Goal: Task Accomplishment & Management: Use online tool/utility

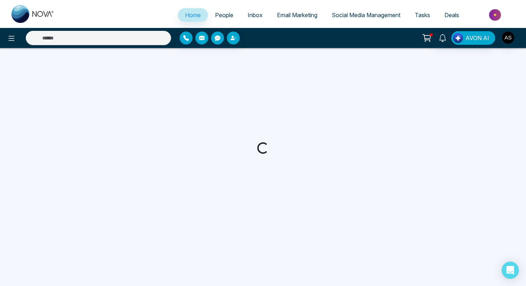
select select "*"
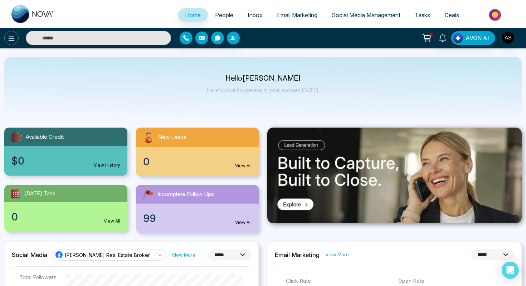
click at [11, 38] on icon at bounding box center [11, 38] width 9 height 9
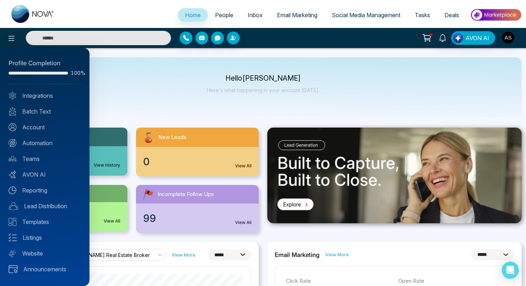
click at [380, 17] on div at bounding box center [263, 143] width 526 height 286
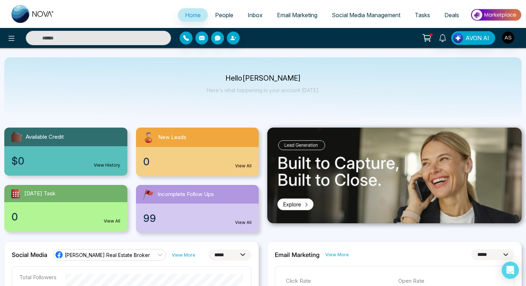
click at [351, 13] on span "Social Media Management" at bounding box center [366, 14] width 69 height 7
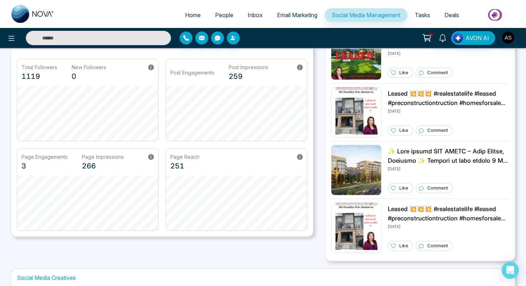
scroll to position [111, 0]
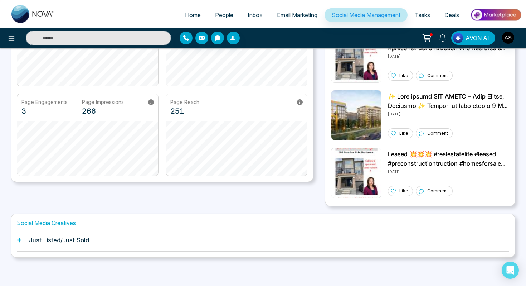
select select "*"
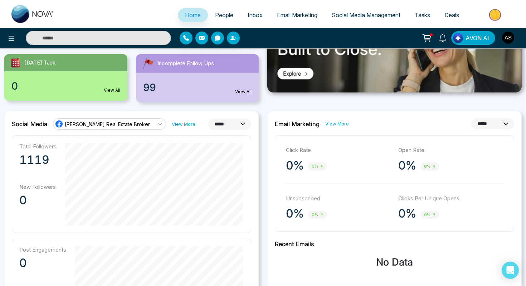
scroll to position [132, 0]
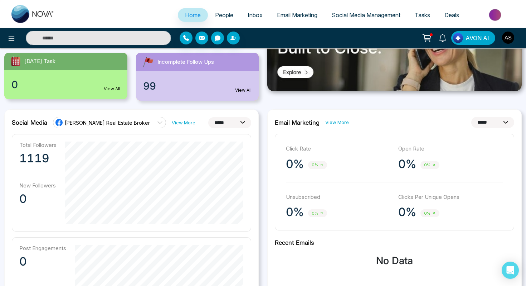
click at [284, 12] on span "Email Marketing" at bounding box center [297, 14] width 40 height 7
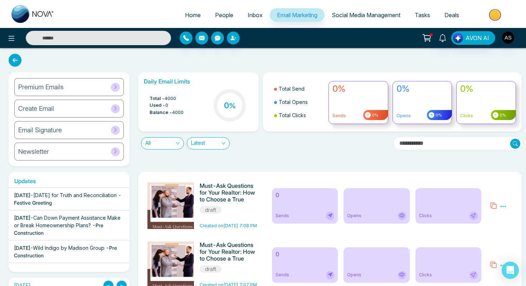
click at [53, 125] on div "Email Signature" at bounding box center [69, 130] width 110 height 18
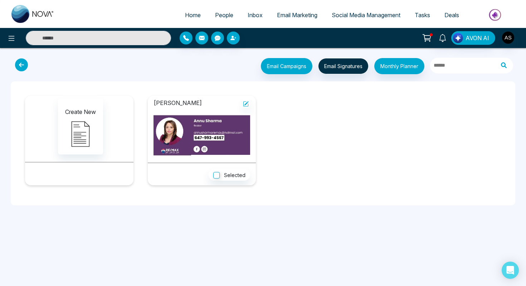
click at [167, 134] on img at bounding box center [202, 134] width 97 height 43
click at [225, 151] on img at bounding box center [202, 134] width 97 height 43
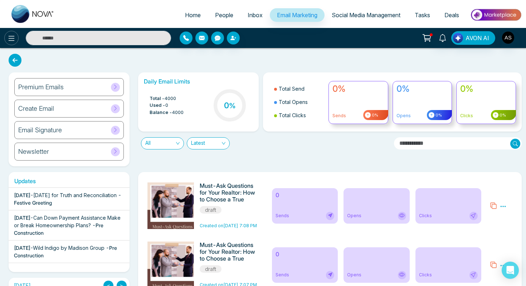
click at [10, 35] on icon at bounding box center [11, 38] width 9 height 9
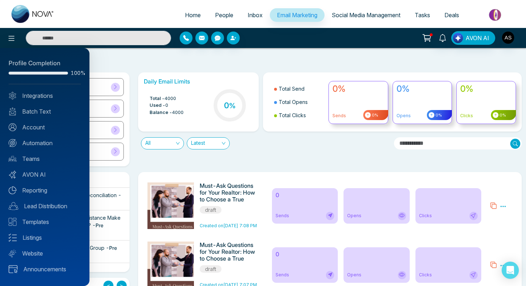
click at [282, 59] on div at bounding box center [263, 143] width 526 height 286
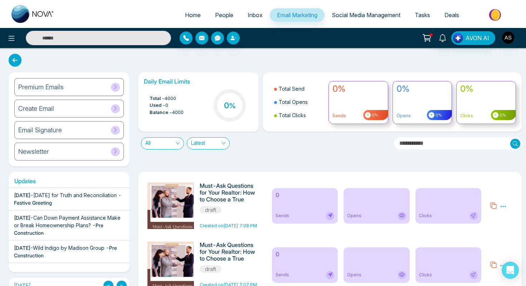
click at [225, 16] on span "People" at bounding box center [224, 14] width 18 height 7
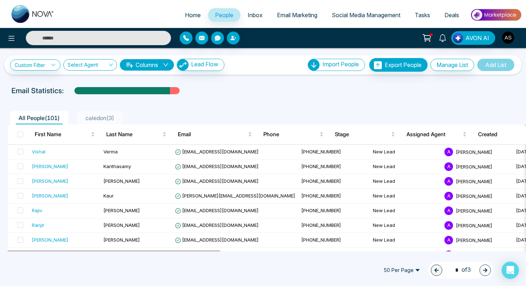
click at [97, 117] on span "caledon ( 3 )" at bounding box center [100, 117] width 34 height 7
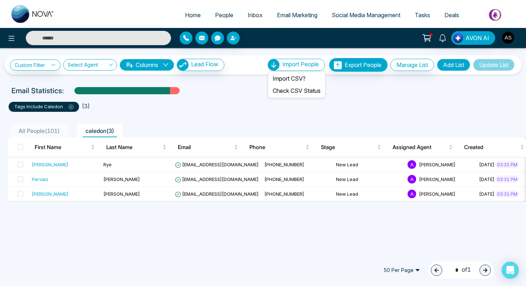
click at [302, 66] on span "Import People" at bounding box center [300, 63] width 37 height 7
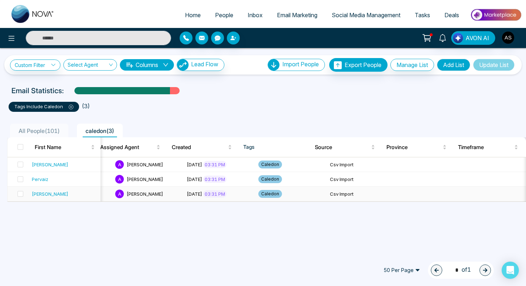
scroll to position [0, 294]
click at [25, 128] on span "All People ( 101 )" at bounding box center [39, 130] width 47 height 7
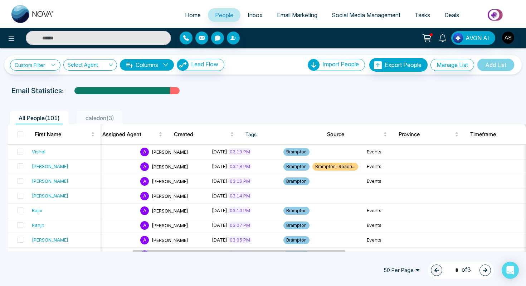
click at [238, 94] on div "Email Statistics:" at bounding box center [177, 90] width 333 height 11
click at [34, 117] on span "All People ( 101 )" at bounding box center [39, 117] width 47 height 7
click at [142, 106] on div "All People ( 101 ) [PERSON_NAME] ( 3 )" at bounding box center [263, 115] width 520 height 18
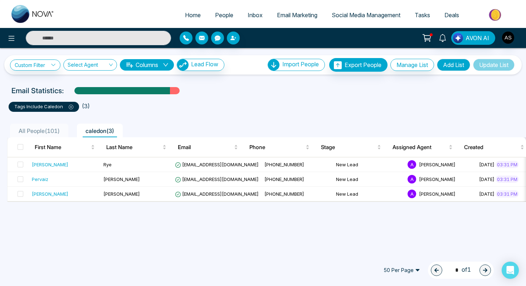
click at [41, 130] on span "All People ( 101 )" at bounding box center [39, 130] width 47 height 7
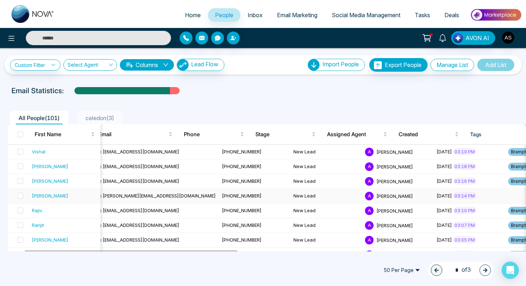
scroll to position [0, 11]
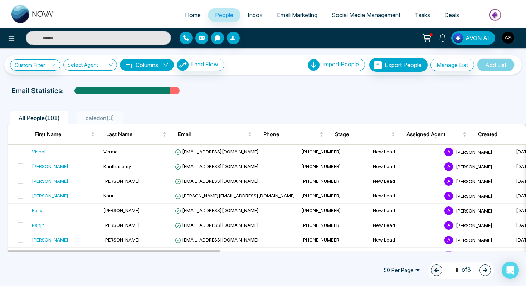
click at [486, 271] on icon "button" at bounding box center [485, 270] width 4 height 4
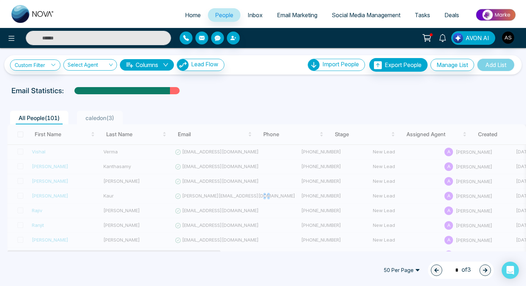
type input "*"
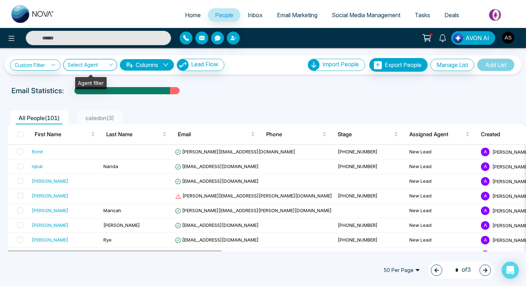
click at [91, 63] on input "search" at bounding box center [88, 66] width 40 height 14
click at [173, 110] on div "All People ( 101 ) [PERSON_NAME] ( 3 )" at bounding box center [263, 115] width 520 height 18
click at [11, 33] on button at bounding box center [11, 38] width 14 height 14
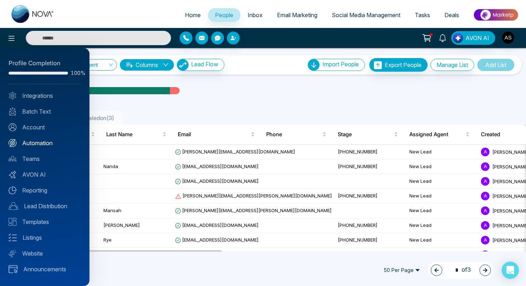
click at [37, 142] on link "Automation" at bounding box center [45, 143] width 72 height 9
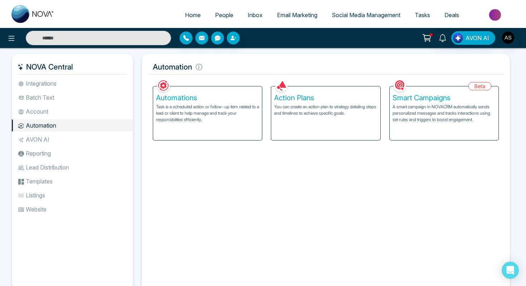
click at [412, 108] on p "A smart campaign in NOVACRM automatically sends personalized messages and track…" at bounding box center [444, 112] width 103 height 19
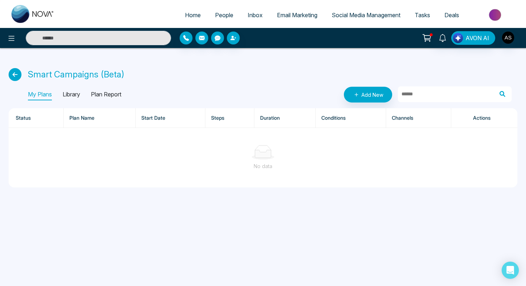
click at [72, 96] on p "Library" at bounding box center [72, 94] width 18 height 11
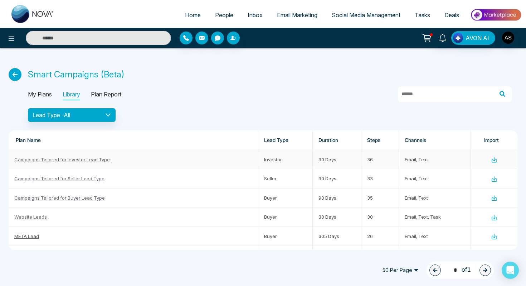
click at [496, 161] on icon at bounding box center [494, 159] width 6 height 6
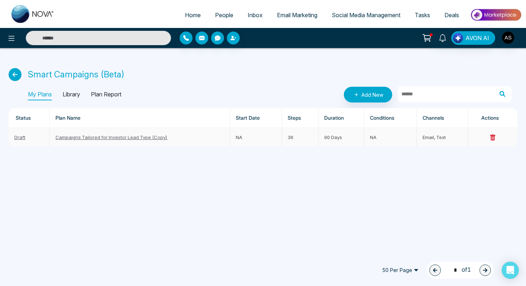
click at [85, 138] on link "Campaigns Tailored for Investor Lead Type (Copy)" at bounding box center [111, 137] width 112 height 6
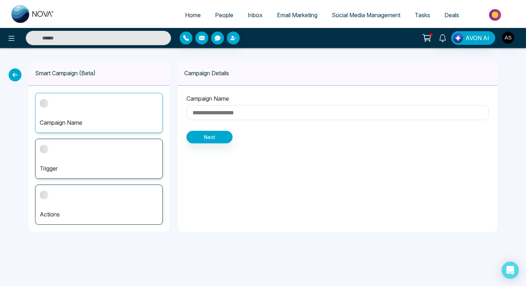
type input "**********"
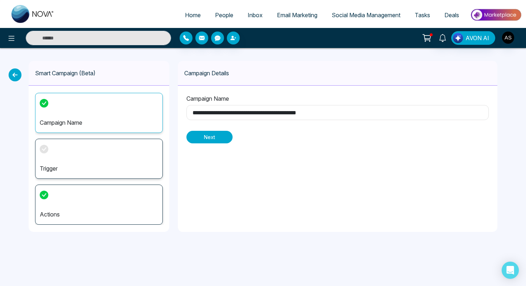
click at [206, 135] on button "Next" at bounding box center [209, 137] width 46 height 13
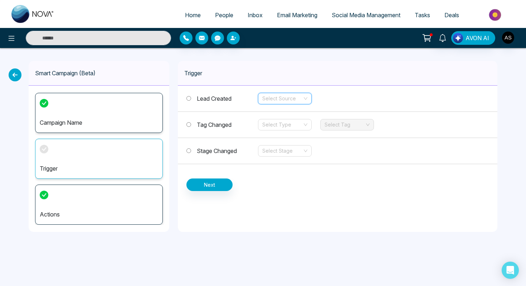
click at [283, 100] on input "search" at bounding box center [282, 98] width 40 height 11
click at [342, 195] on div "Trigger Lead Created Select Source Tag Changed Select Type Select Tag Stage Cha…" at bounding box center [338, 146] width 320 height 171
click at [267, 128] on input "search" at bounding box center [282, 124] width 40 height 11
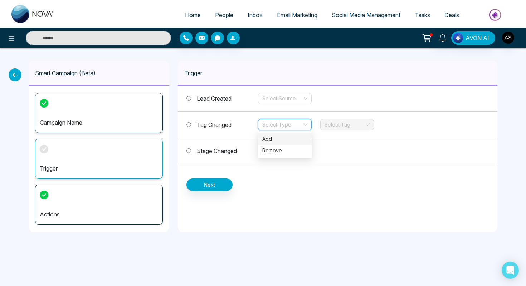
click at [255, 191] on div "Trigger Lead Created Select Source Tag Changed Select Type Select Tag Stage Cha…" at bounding box center [338, 146] width 320 height 171
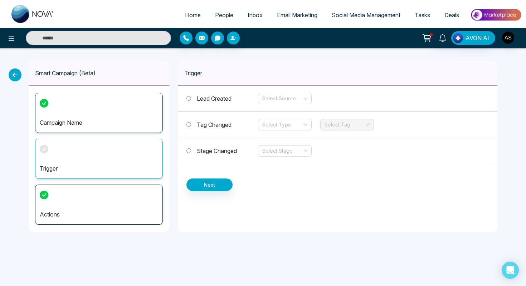
click at [192, 150] on label "Stage Changed" at bounding box center [222, 150] width 72 height 9
click at [266, 149] on input "search" at bounding box center [282, 150] width 40 height 11
click at [335, 209] on div "Trigger Lead Created Select Source Tag Changed Select Type Select Tag Stage Cha…" at bounding box center [338, 146] width 320 height 171
click at [299, 97] on input "search" at bounding box center [282, 98] width 40 height 11
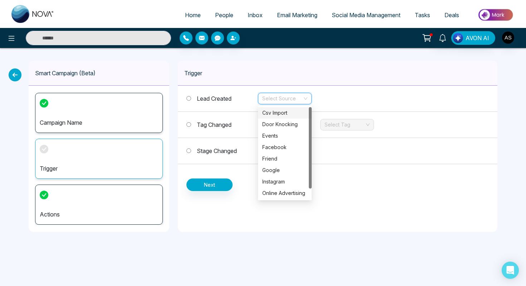
click at [297, 113] on div "Csv Import" at bounding box center [284, 113] width 45 height 8
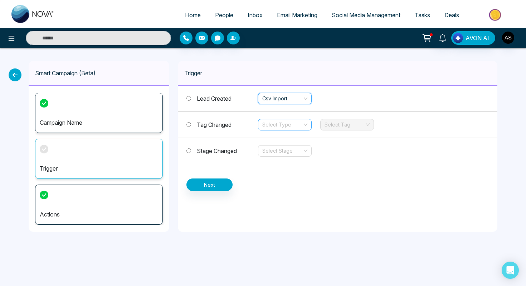
click at [306, 125] on div "Select Type" at bounding box center [285, 124] width 54 height 11
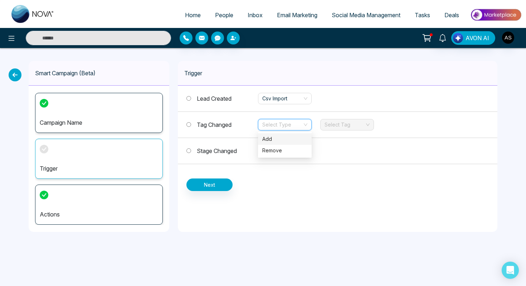
click at [302, 126] on input "search" at bounding box center [282, 124] width 40 height 11
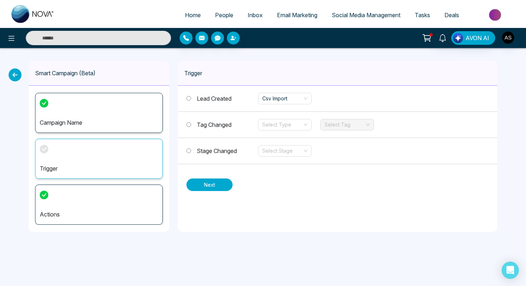
click at [207, 180] on button "Next" at bounding box center [209, 184] width 46 height 13
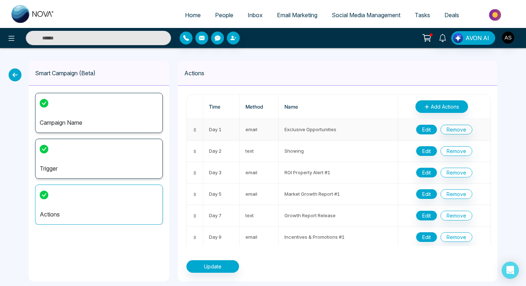
click at [426, 130] on button "Edit" at bounding box center [426, 130] width 21 height 10
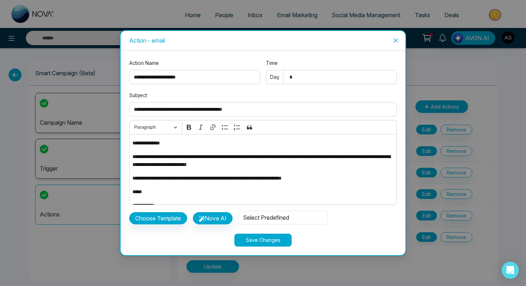
drag, startPoint x: 301, startPoint y: 79, endPoint x: 283, endPoint y: 76, distance: 18.6
click at [283, 76] on div "* Day" at bounding box center [331, 77] width 131 height 20
click at [277, 209] on div "Choose Template Nova AI Select Predefined" at bounding box center [263, 219] width 268 height 22
click at [277, 216] on div "Select Predefined" at bounding box center [282, 217] width 89 height 14
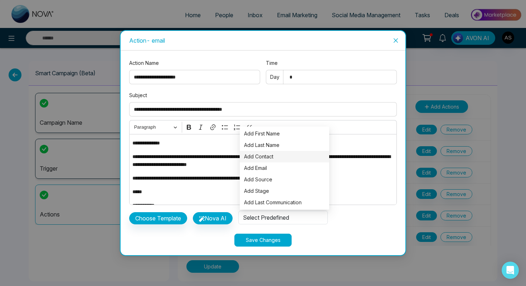
click at [266, 156] on span "Add Contact" at bounding box center [284, 156] width 81 height 8
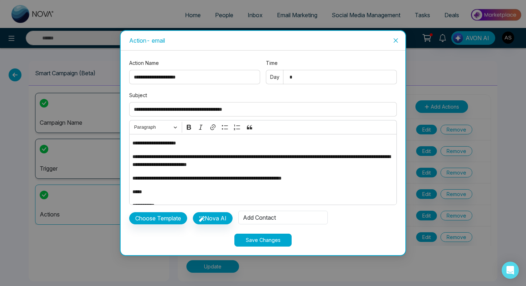
click at [267, 219] on div "Add Contact" at bounding box center [282, 217] width 89 height 14
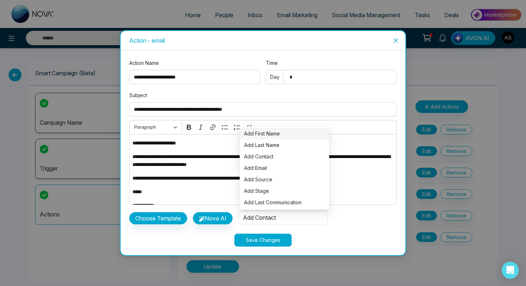
click at [261, 137] on span "Add First Name" at bounding box center [284, 134] width 81 height 8
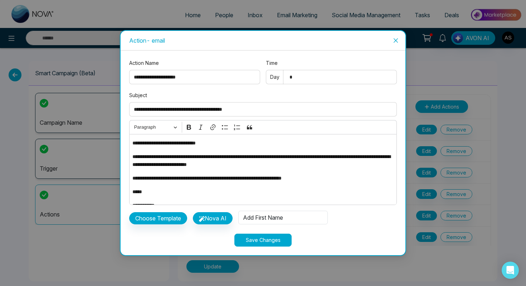
click at [181, 144] on p "**********" at bounding box center [262, 143] width 261 height 8
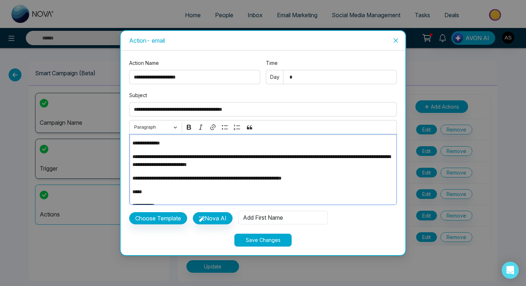
scroll to position [9, 0]
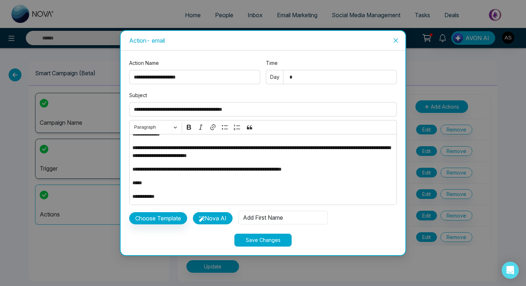
click at [212, 221] on button "Nova AI" at bounding box center [213, 218] width 40 height 12
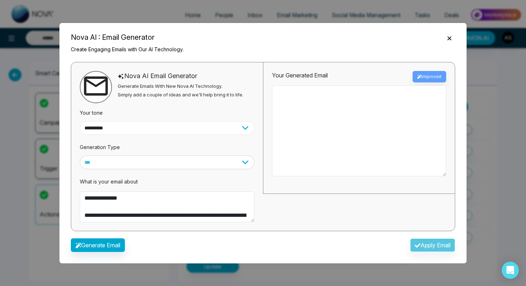
click at [198, 127] on select "**********" at bounding box center [167, 128] width 175 height 14
click at [80, 121] on select "**********" at bounding box center [167, 128] width 175 height 14
click at [173, 163] on select "*** ***** ******* ******* ********" at bounding box center [167, 162] width 175 height 14
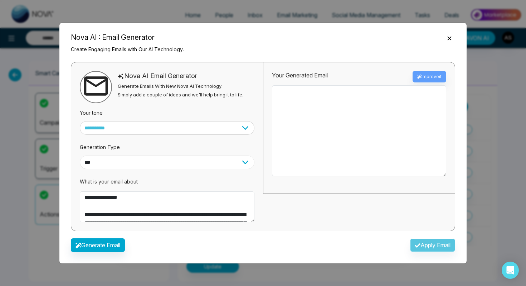
scroll to position [0, 0]
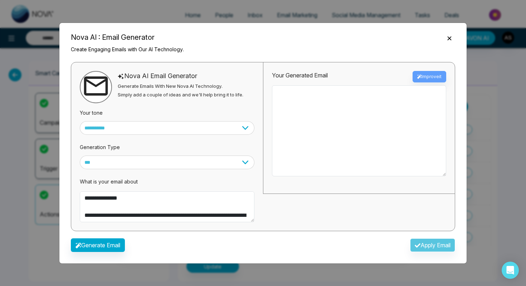
click at [423, 76] on div "Your Generated Email Improve it" at bounding box center [359, 76] width 174 height 11
click at [237, 127] on select "**********" at bounding box center [167, 128] width 175 height 14
select select "*******"
click at [80, 121] on select "**********" at bounding box center [167, 128] width 175 height 14
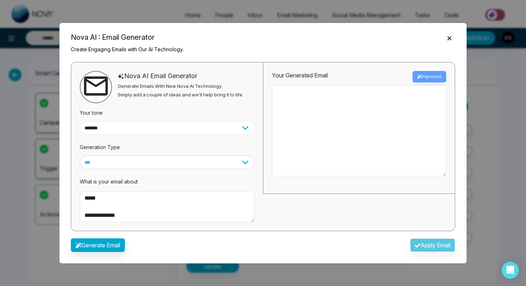
scroll to position [86, 0]
click at [101, 241] on button "Generate Email" at bounding box center [98, 245] width 54 height 14
type textarea "**********"
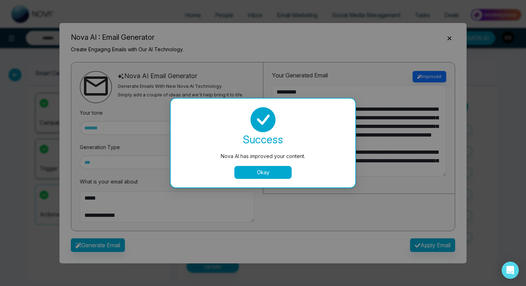
click at [260, 171] on button "Okay" at bounding box center [262, 172] width 57 height 13
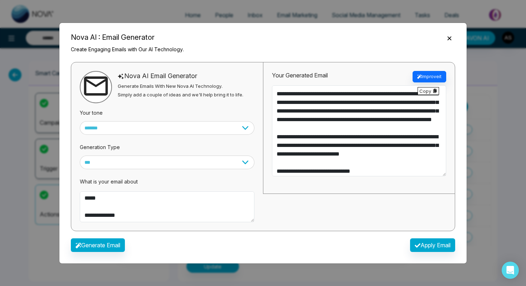
scroll to position [0, 0]
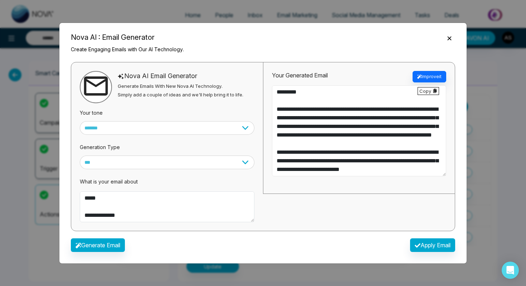
drag, startPoint x: 273, startPoint y: 106, endPoint x: 341, endPoint y: 140, distance: 75.2
click at [341, 140] on textarea "**********" at bounding box center [359, 130] width 174 height 91
click at [190, 125] on select "**********" at bounding box center [167, 128] width 175 height 14
select select "**********"
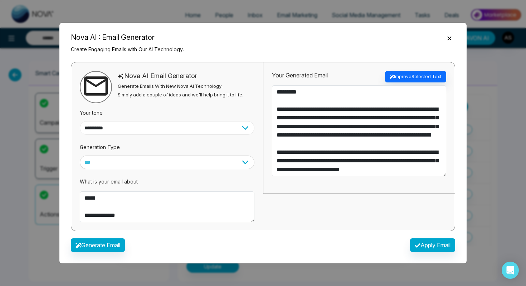
click at [80, 121] on select "**********" at bounding box center [167, 128] width 175 height 14
click at [108, 244] on button "Generate Email" at bounding box center [98, 245] width 54 height 14
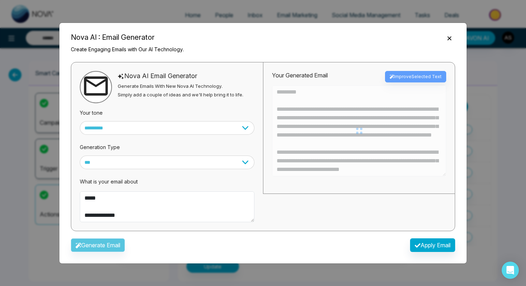
type textarea "**********"
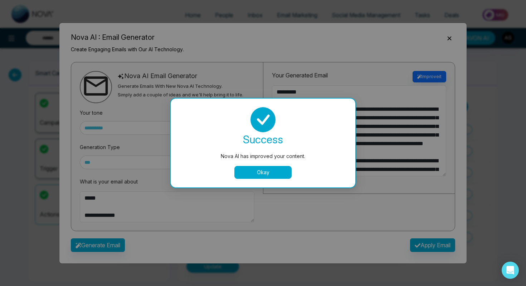
click at [260, 167] on button "Okay" at bounding box center [262, 172] width 57 height 13
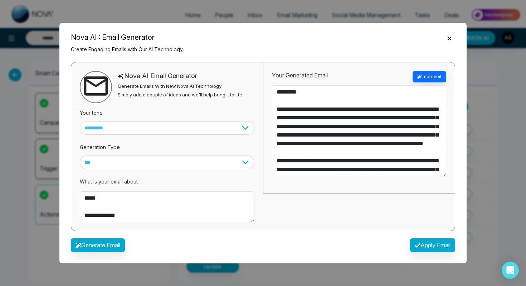
click at [453, 35] on icon "Close" at bounding box center [449, 38] width 7 height 7
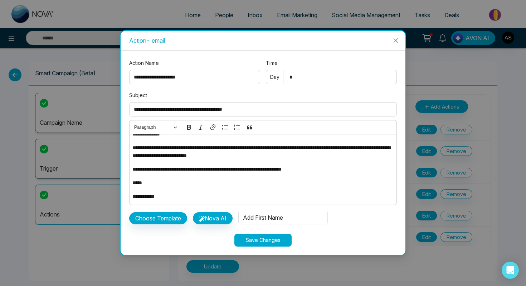
click at [268, 239] on button "Save Changes" at bounding box center [262, 239] width 57 height 13
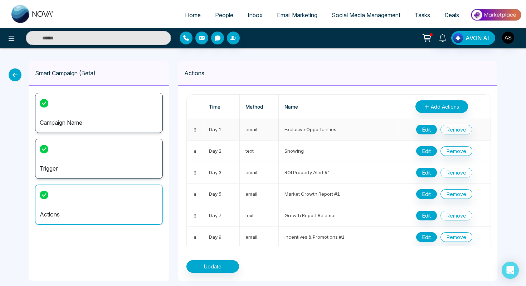
click at [194, 130] on icon at bounding box center [195, 129] width 2 height 3
click at [195, 131] on icon at bounding box center [195, 129] width 5 height 5
click at [217, 129] on td "Day 1" at bounding box center [221, 129] width 37 height 21
click at [195, 128] on icon at bounding box center [195, 129] width 2 height 3
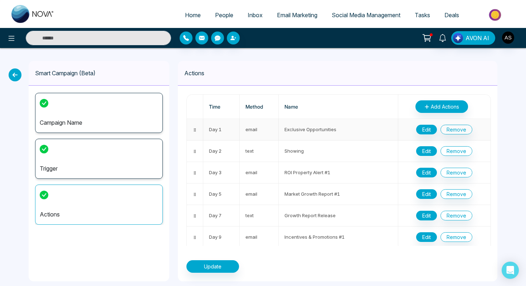
click at [195, 128] on icon at bounding box center [195, 129] width 2 height 3
click at [195, 150] on icon at bounding box center [195, 151] width 5 height 5
click at [194, 145] on td at bounding box center [195, 150] width 16 height 21
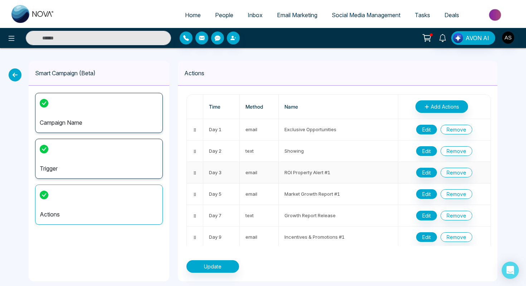
click at [194, 173] on icon at bounding box center [195, 172] width 5 height 5
click at [303, 218] on td "Growth Report Release" at bounding box center [338, 215] width 119 height 21
click at [428, 215] on button "Edit" at bounding box center [426, 215] width 21 height 10
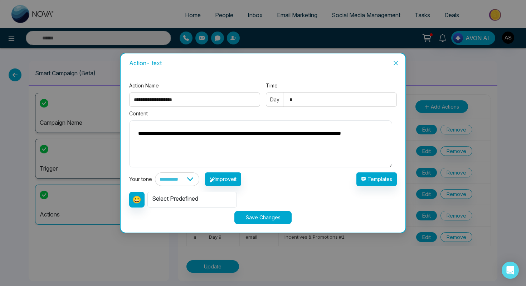
drag, startPoint x: 177, startPoint y: 131, endPoint x: 210, endPoint y: 147, distance: 36.3
click at [210, 147] on textarea "**********" at bounding box center [260, 143] width 263 height 47
click at [397, 64] on icon "close" at bounding box center [396, 63] width 6 height 6
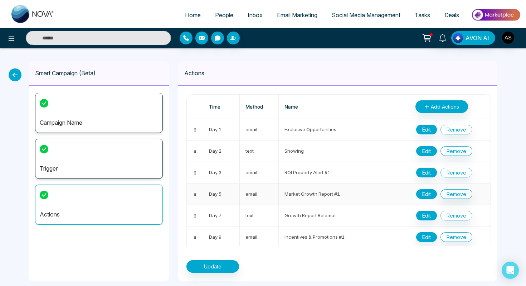
click at [426, 198] on button "Edit" at bounding box center [426, 194] width 21 height 10
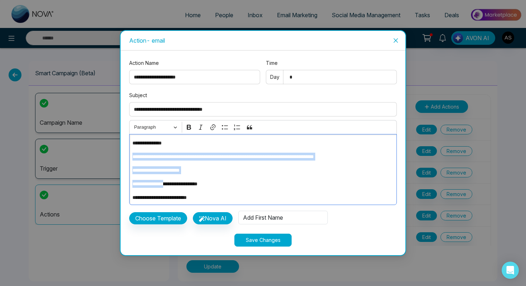
drag, startPoint x: 132, startPoint y: 152, endPoint x: 172, endPoint y: 185, distance: 52.2
click at [171, 185] on div "**********" at bounding box center [263, 169] width 268 height 71
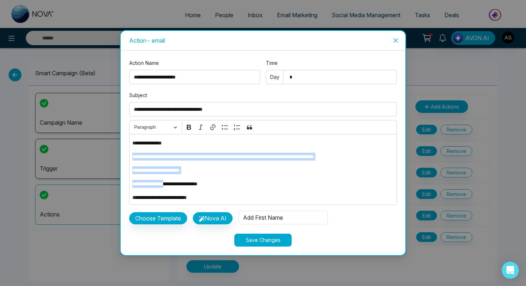
click at [397, 40] on icon "close" at bounding box center [396, 41] width 6 height 6
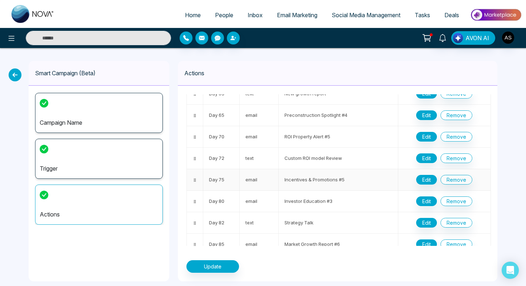
scroll to position [646, 0]
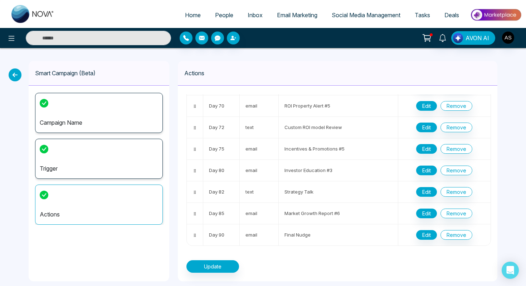
click at [423, 17] on span "Tasks" at bounding box center [422, 14] width 15 height 7
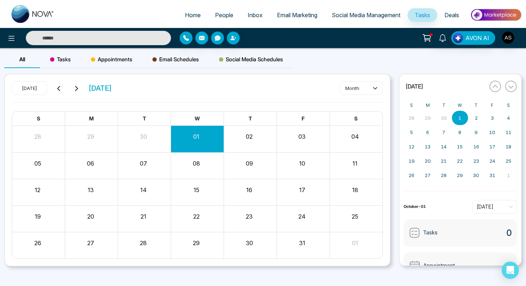
click at [349, 10] on link "Social Media Management" at bounding box center [366, 15] width 83 height 14
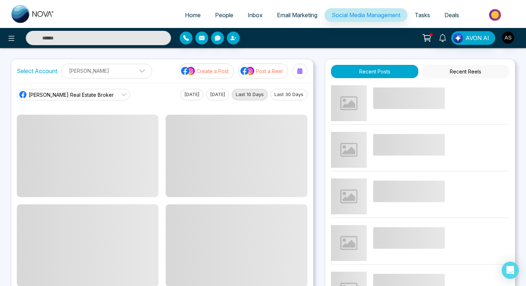
click at [355, 15] on span "Social Media Management" at bounding box center [366, 14] width 69 height 7
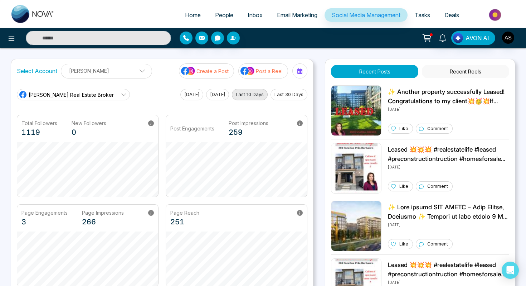
click at [277, 15] on span "Email Marketing" at bounding box center [297, 14] width 40 height 7
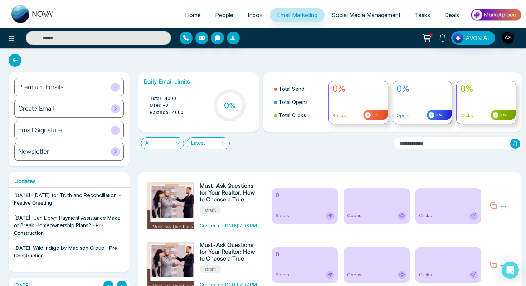
click at [250, 15] on span "Inbox" at bounding box center [255, 14] width 15 height 7
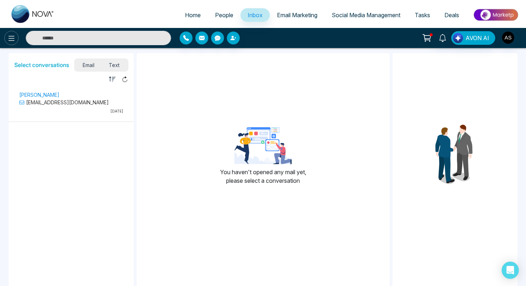
click at [12, 36] on icon at bounding box center [12, 38] width 6 height 5
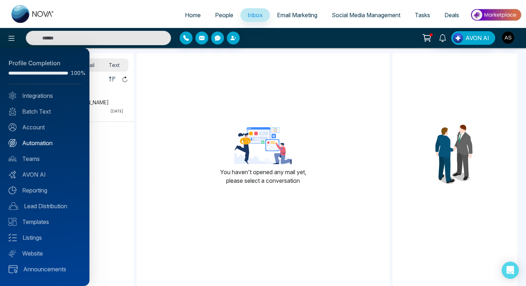
click at [28, 143] on link "Automation" at bounding box center [45, 143] width 72 height 9
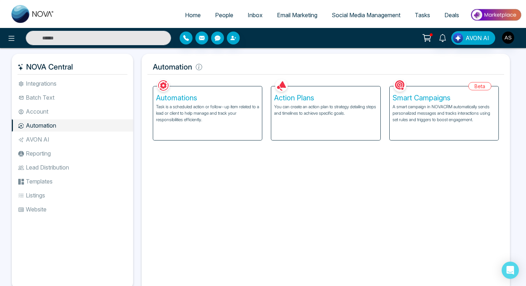
click at [436, 118] on p "A smart campaign in NOVACRM automatically sends personalized messages and track…" at bounding box center [444, 112] width 103 height 19
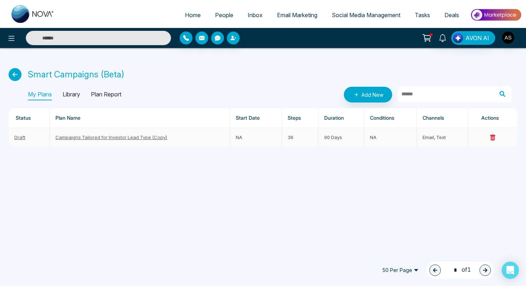
click at [96, 137] on link "Campaigns Tailored for Investor Lead Type (Copy)" at bounding box center [111, 137] width 112 height 6
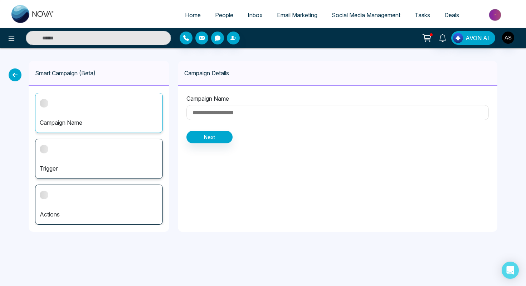
type input "**********"
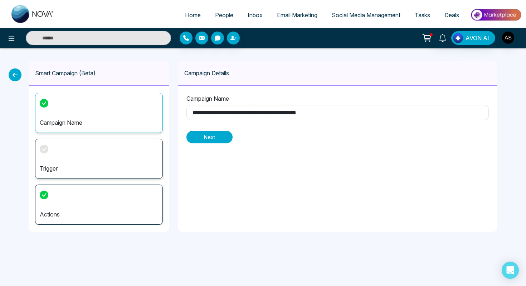
click at [207, 140] on button "Next" at bounding box center [209, 137] width 46 height 13
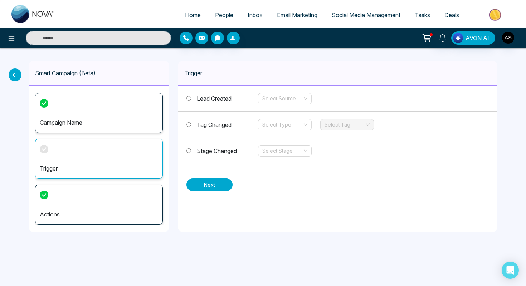
click at [214, 183] on button "Next" at bounding box center [209, 184] width 46 height 13
click at [283, 103] on input "search" at bounding box center [282, 98] width 40 height 11
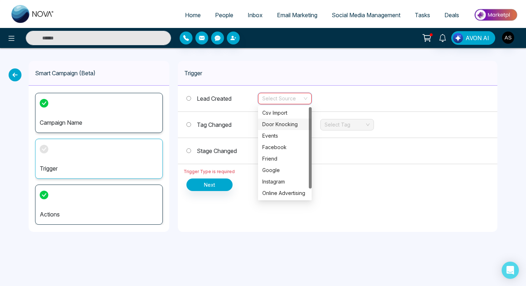
click at [276, 122] on div "Door Knocking" at bounding box center [284, 124] width 45 height 8
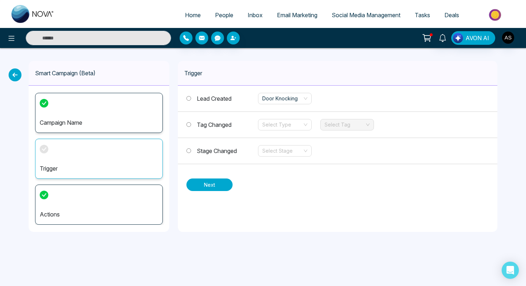
click at [199, 180] on button "Next" at bounding box center [209, 184] width 46 height 13
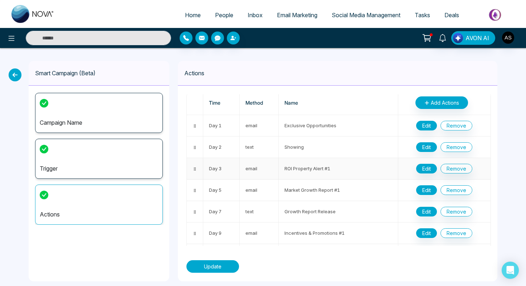
scroll to position [5, 0]
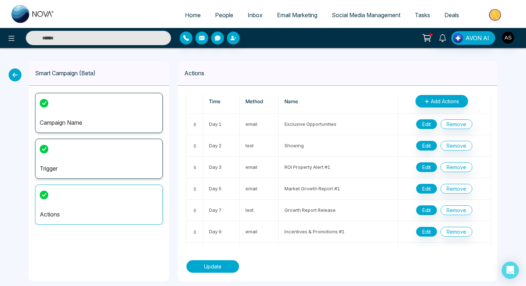
click at [218, 263] on button "Update" at bounding box center [212, 266] width 53 height 13
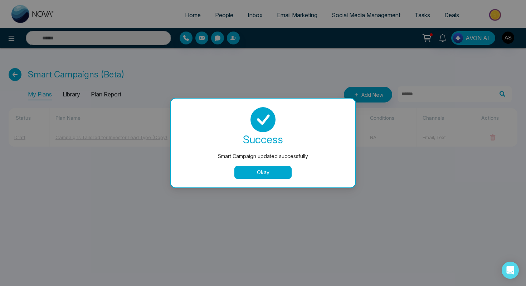
click at [251, 172] on button "Okay" at bounding box center [262, 172] width 57 height 13
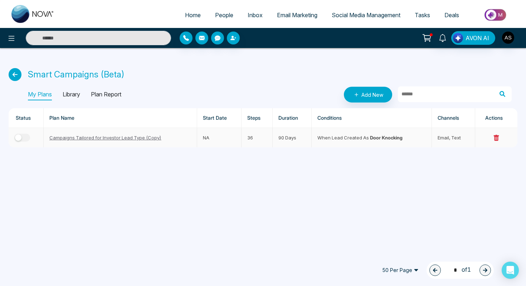
click at [26, 138] on button "button" at bounding box center [22, 138] width 16 height 8
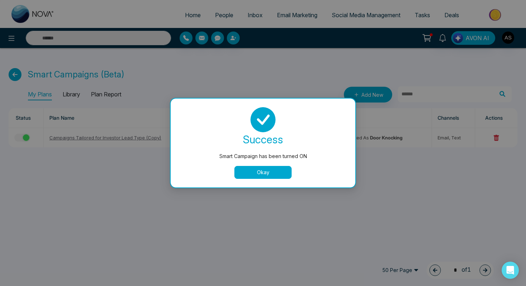
click at [253, 175] on button "Okay" at bounding box center [262, 172] width 57 height 13
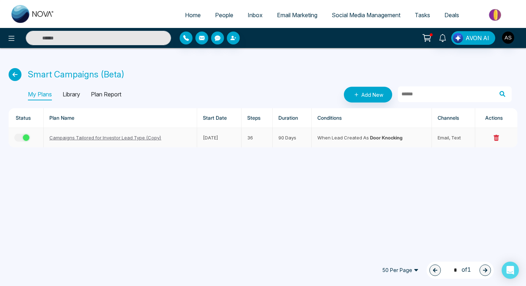
click at [16, 136] on button "button" at bounding box center [22, 138] width 16 height 8
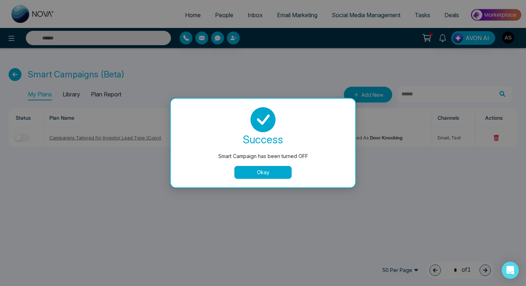
click at [261, 177] on button "Okay" at bounding box center [262, 172] width 57 height 13
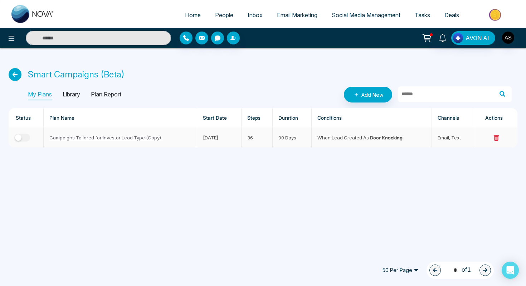
click at [100, 136] on link "Campaigns Tailored for Investor Lead Type (Copy)" at bounding box center [105, 138] width 112 height 6
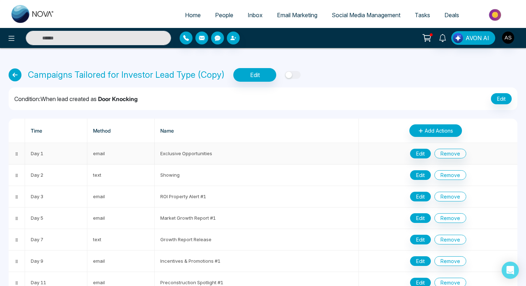
click at [174, 158] on td "Exclusive Opportunities" at bounding box center [257, 153] width 204 height 21
click at [168, 175] on td "Showing" at bounding box center [257, 174] width 204 height 21
click at [180, 194] on td "ROI Property Alert #1" at bounding box center [257, 196] width 204 height 21
click at [186, 218] on td "Market Growth Report #1" at bounding box center [257, 217] width 204 height 21
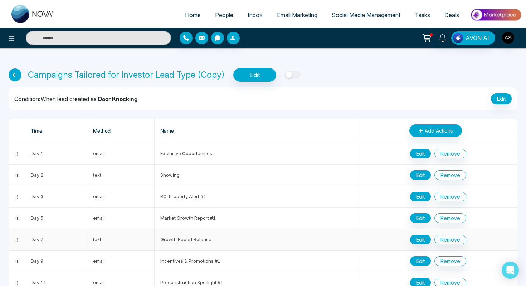
click at [193, 242] on td "Growth Report Release" at bounding box center [257, 239] width 204 height 21
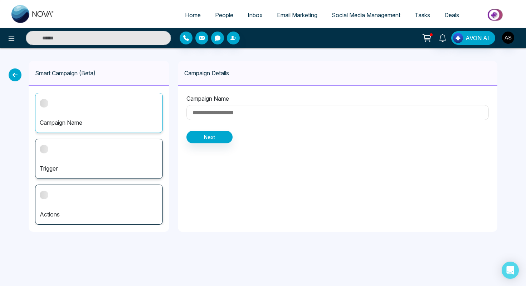
type input "**********"
click at [7, 35] on button at bounding box center [11, 38] width 14 height 14
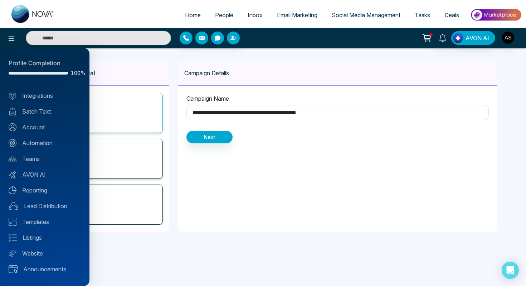
click at [300, 13] on div at bounding box center [263, 143] width 526 height 286
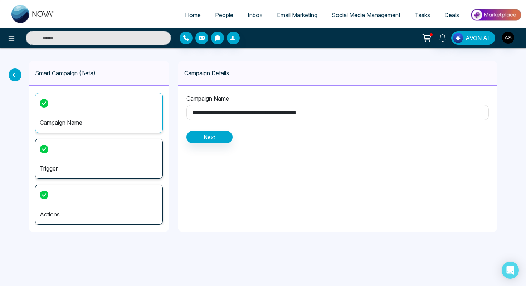
click at [302, 14] on span "Email Marketing" at bounding box center [297, 14] width 40 height 7
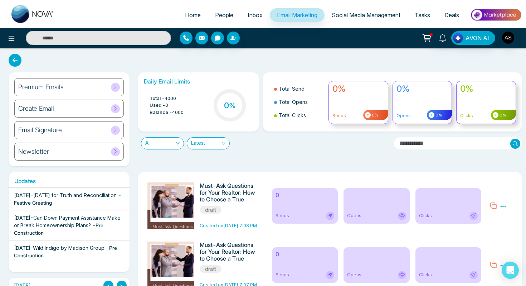
click at [70, 86] on div "Premium Emails" at bounding box center [69, 87] width 110 height 18
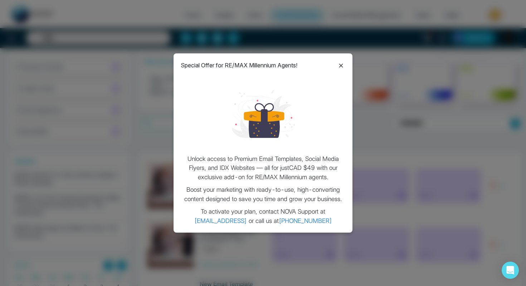
scroll to position [21, 0]
click at [342, 66] on icon at bounding box center [341, 65] width 9 height 9
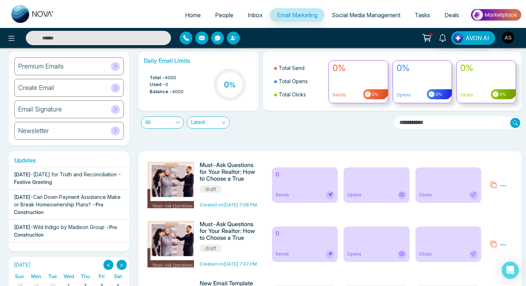
click at [113, 65] on icon at bounding box center [115, 65] width 5 height 5
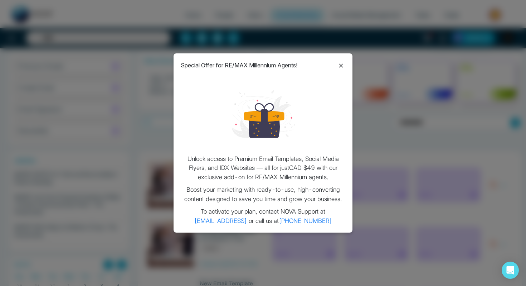
click at [341, 67] on icon at bounding box center [341, 65] width 9 height 9
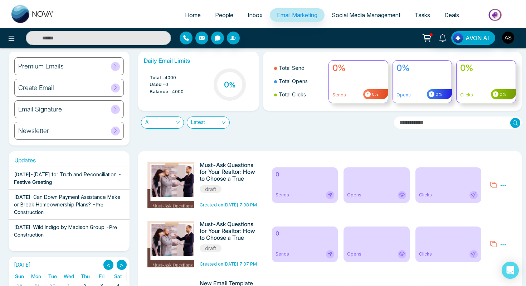
click at [119, 66] on span at bounding box center [115, 66] width 9 height 9
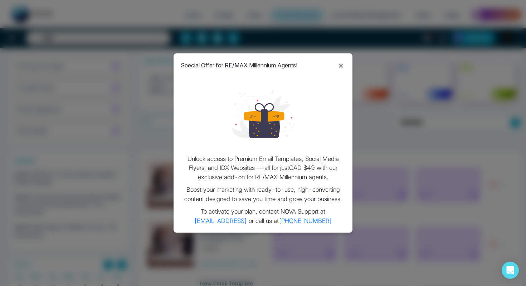
click at [339, 63] on icon at bounding box center [341, 65] width 9 height 9
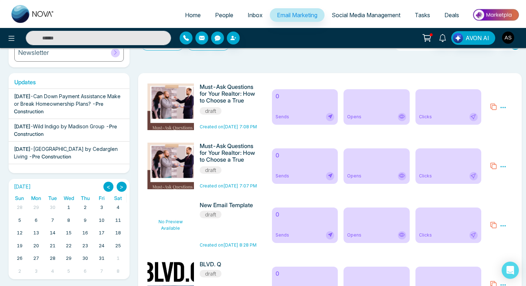
scroll to position [0, 0]
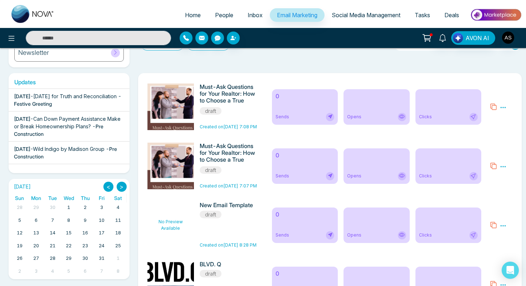
click at [64, 106] on span "- Festive Greeting" at bounding box center [67, 100] width 107 height 14
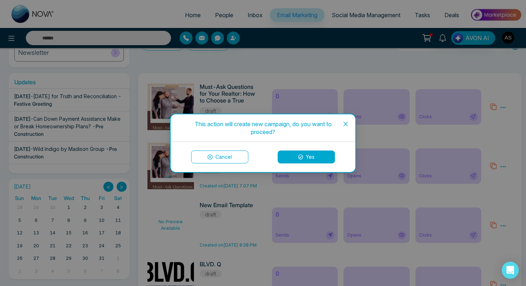
click at [294, 153] on button "Yes" at bounding box center [306, 156] width 57 height 13
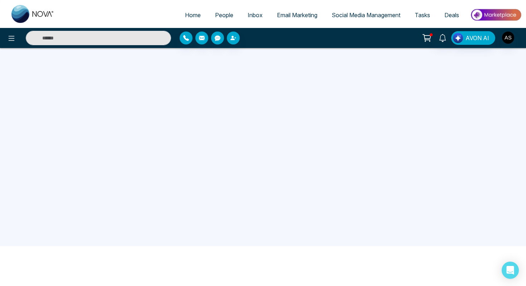
scroll to position [68, 0]
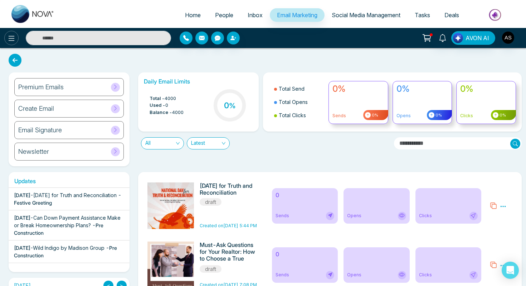
click at [9, 36] on icon at bounding box center [12, 38] width 6 height 5
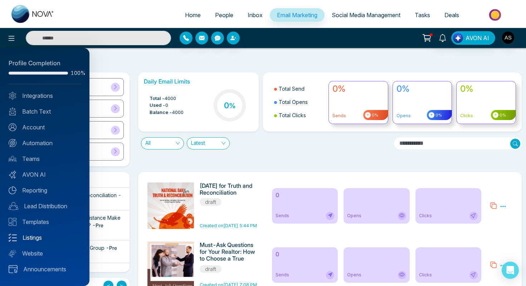
click at [31, 234] on link "Listings" at bounding box center [45, 237] width 72 height 9
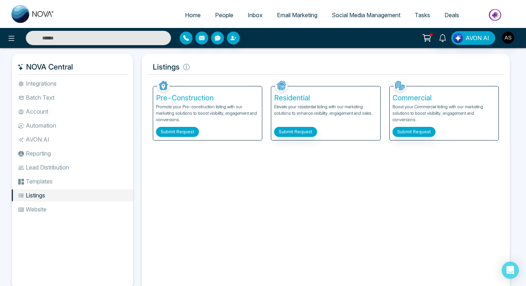
click at [170, 134] on button "Submit Request" at bounding box center [177, 132] width 43 height 10
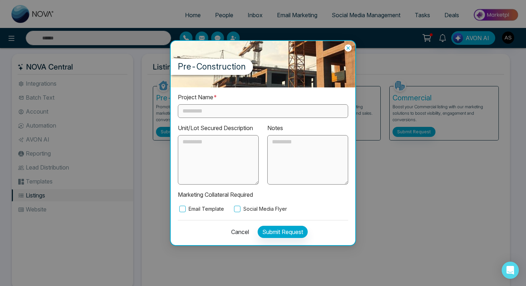
click at [202, 113] on input "text" at bounding box center [263, 111] width 170 height 14
click at [348, 48] on icon at bounding box center [347, 47] width 3 height 3
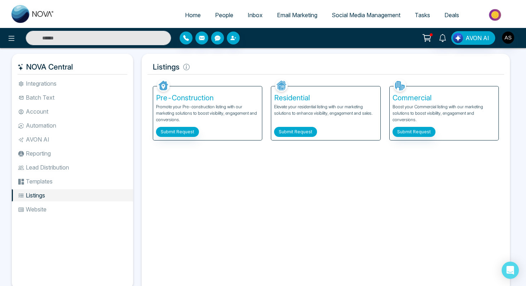
click at [299, 135] on button "Submit Request" at bounding box center [295, 132] width 43 height 10
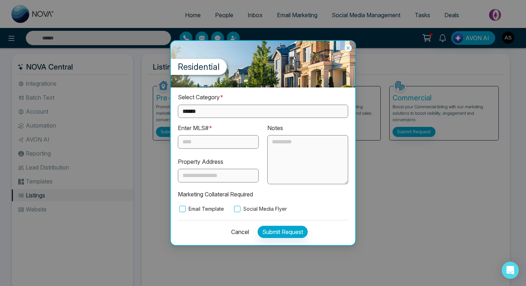
click at [207, 106] on select "**********" at bounding box center [263, 111] width 170 height 13
select select "**********"
click at [178, 105] on select "**********" at bounding box center [263, 111] width 170 height 13
click at [195, 140] on input "text" at bounding box center [218, 142] width 81 height 14
click at [216, 169] on input "text" at bounding box center [218, 176] width 81 height 14
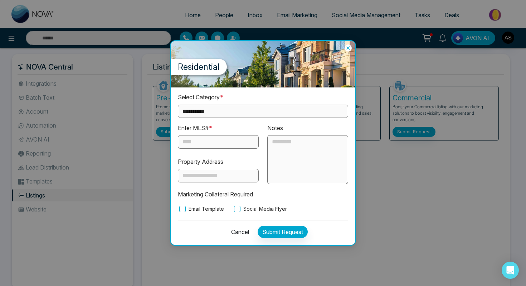
click at [295, 143] on textarea at bounding box center [307, 159] width 81 height 49
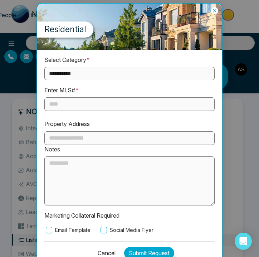
click at [125, 105] on input "text" at bounding box center [129, 104] width 170 height 14
click at [107, 250] on button "Cancel" at bounding box center [104, 253] width 22 height 12
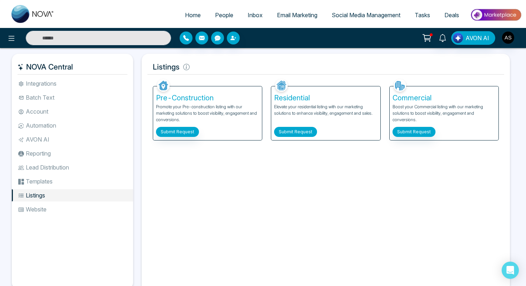
click at [311, 134] on button "Submit Request" at bounding box center [295, 132] width 43 height 10
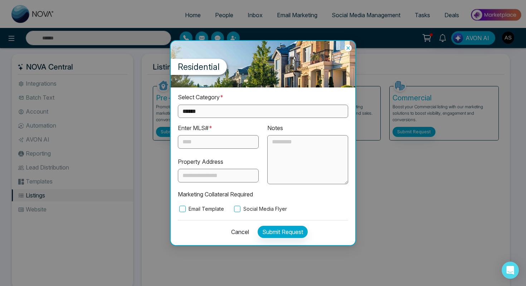
click at [217, 109] on select "**********" at bounding box center [263, 111] width 170 height 13
click at [178, 105] on select "**********" at bounding box center [263, 111] width 170 height 13
click at [214, 111] on select "**********" at bounding box center [263, 111] width 170 height 13
click at [178, 105] on select "**********" at bounding box center [263, 111] width 170 height 13
click at [217, 106] on select "**********" at bounding box center [263, 111] width 170 height 13
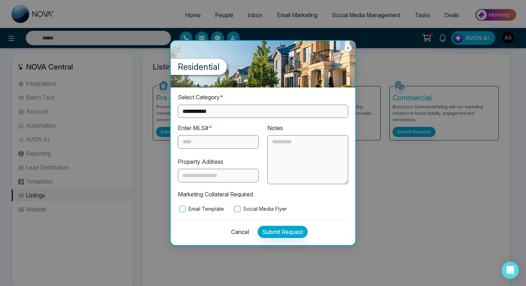
select select "**********"
click at [178, 105] on select "**********" at bounding box center [263, 111] width 170 height 13
click at [201, 141] on input "text" at bounding box center [218, 142] width 81 height 14
click at [203, 172] on input "text" at bounding box center [218, 176] width 81 height 14
click at [176, 202] on div "**********" at bounding box center [263, 165] width 185 height 157
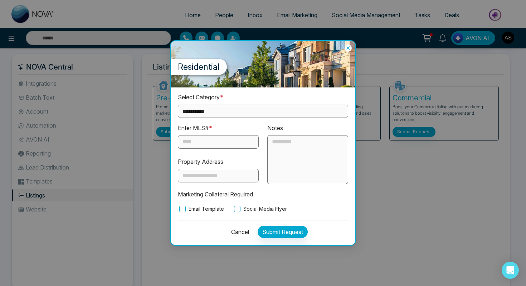
click at [241, 231] on button "Cancel" at bounding box center [238, 231] width 22 height 12
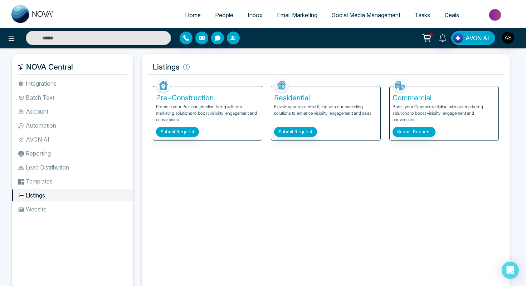
click at [459, 37] on img "button" at bounding box center [458, 38] width 10 height 10
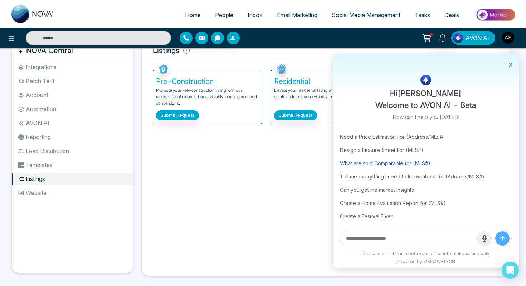
scroll to position [23, 0]
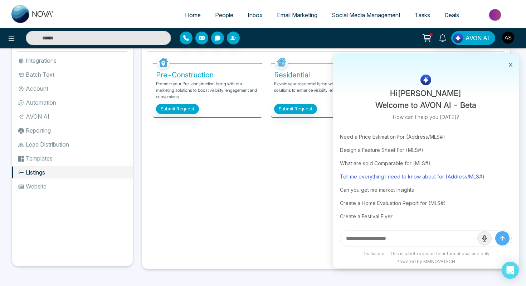
click at [400, 176] on div "Tell me everything I need to know about for (Address/MLS#)" at bounding box center [426, 176] width 172 height 13
type input "**********"
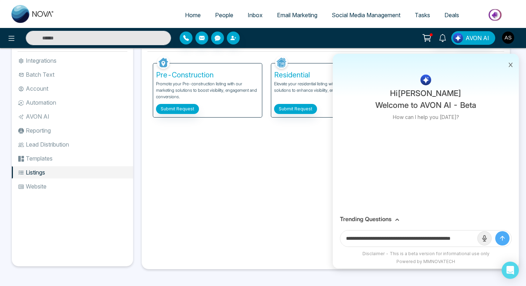
scroll to position [0, 0]
click at [503, 239] on icon "submit" at bounding box center [502, 238] width 4 height 4
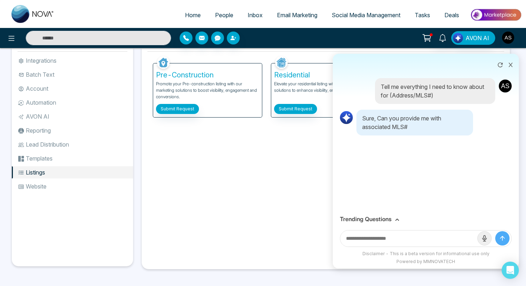
click at [377, 242] on input "text" at bounding box center [408, 238] width 137 height 16
paste input "*********"
type input "*********"
click at [495, 231] on button "submit" at bounding box center [502, 238] width 14 height 14
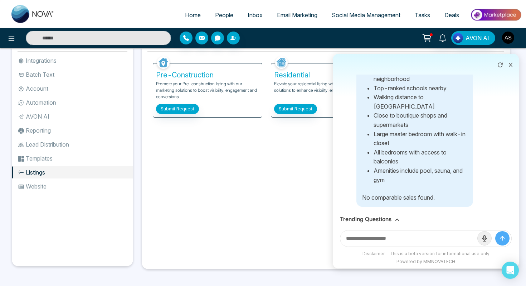
scroll to position [327, 0]
drag, startPoint x: 363, startPoint y: 195, endPoint x: 441, endPoint y: 198, distance: 78.4
click at [441, 198] on p "No comparable sales found." at bounding box center [414, 197] width 105 height 9
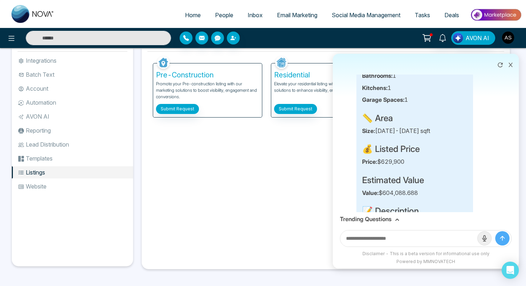
scroll to position [0, 0]
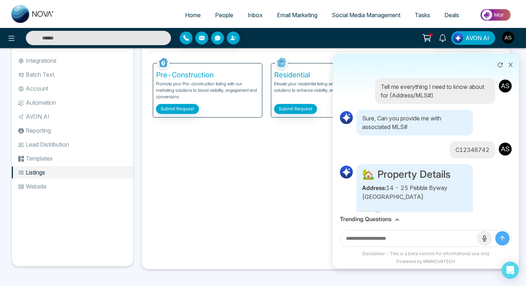
click at [509, 62] on button at bounding box center [510, 64] width 9 height 14
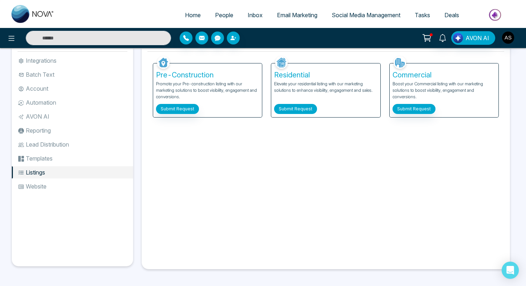
click at [295, 108] on button "Submit Request" at bounding box center [295, 109] width 43 height 10
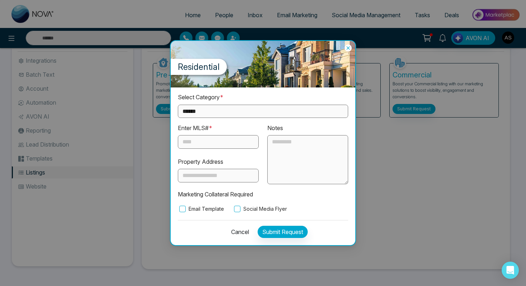
click at [197, 111] on select "**********" at bounding box center [263, 111] width 170 height 13
click at [233, 231] on button "Cancel" at bounding box center [238, 231] width 22 height 12
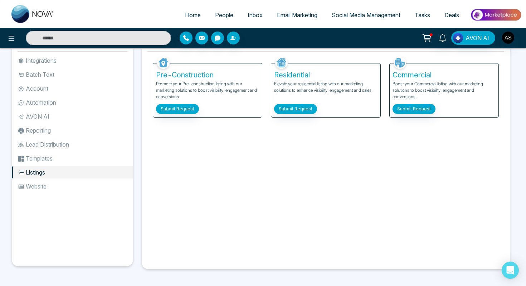
click at [26, 118] on li "AVON AI" at bounding box center [72, 116] width 121 height 12
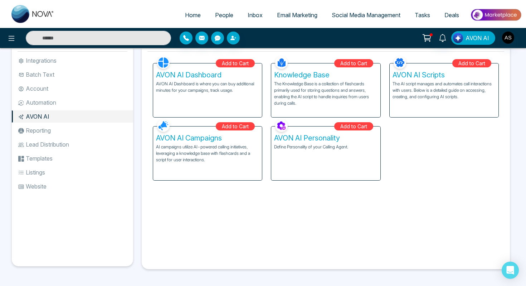
click at [481, 35] on span "AVON AI" at bounding box center [478, 38] width 24 height 9
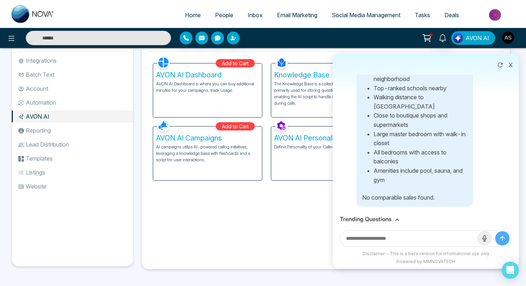
scroll to position [327, 0]
click at [398, 239] on input "text" at bounding box center [408, 238] width 137 height 16
click at [511, 65] on icon at bounding box center [511, 65] width 4 height 4
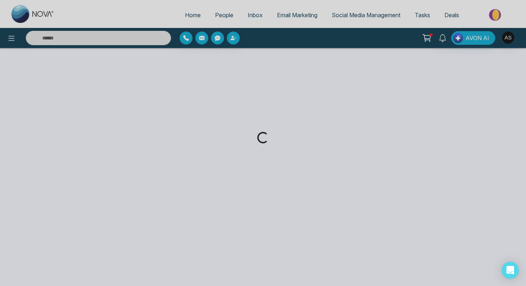
click at [481, 37] on div "Loading..." at bounding box center [263, 143] width 526 height 286
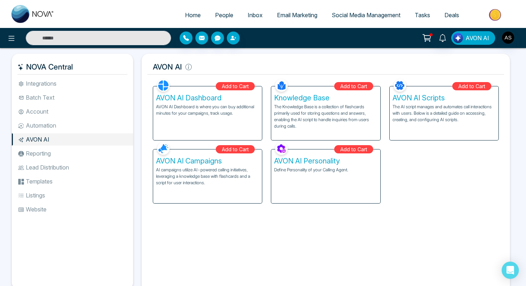
click at [481, 37] on span "AVON AI" at bounding box center [478, 38] width 24 height 9
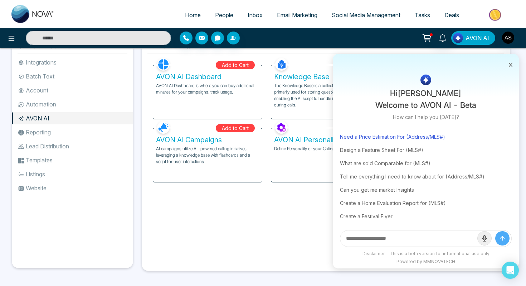
scroll to position [22, 0]
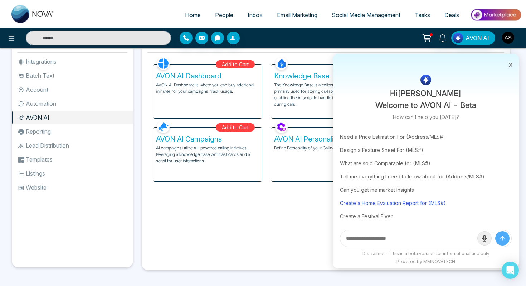
click at [392, 200] on div "Create a Home Evaluation Report for (MLS#)" at bounding box center [426, 202] width 172 height 13
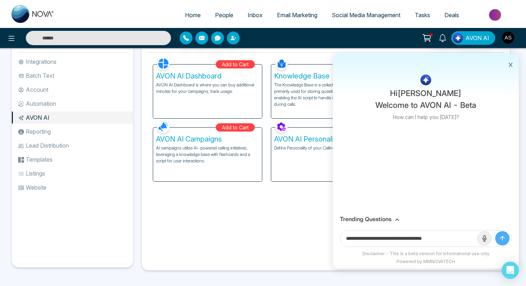
click at [452, 236] on input "**********" at bounding box center [408, 238] width 137 height 16
paste input "**********"
type input "**********"
click at [495, 231] on button "submit" at bounding box center [502, 238] width 14 height 14
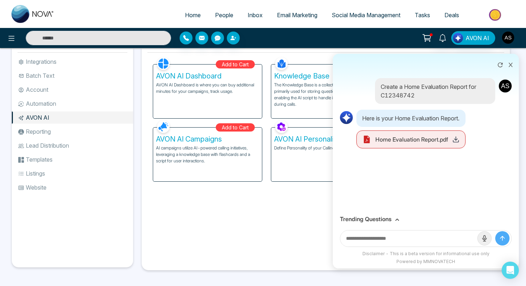
click at [435, 140] on span "Home Evaluation Report.pdf" at bounding box center [411, 139] width 73 height 9
click at [458, 141] on icon at bounding box center [455, 139] width 7 height 7
click at [512, 67] on icon at bounding box center [511, 65] width 4 height 4
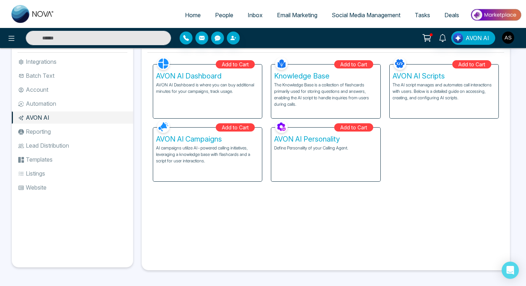
click at [332, 14] on span "Social Media Management" at bounding box center [366, 14] width 69 height 7
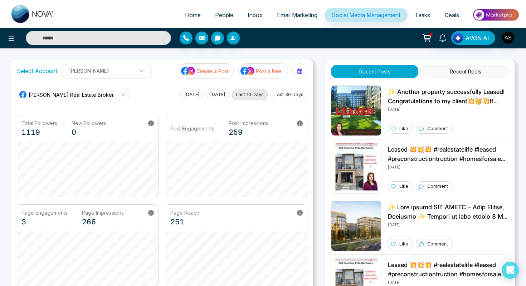
click at [258, 73] on p "Post a Reel" at bounding box center [269, 71] width 27 height 8
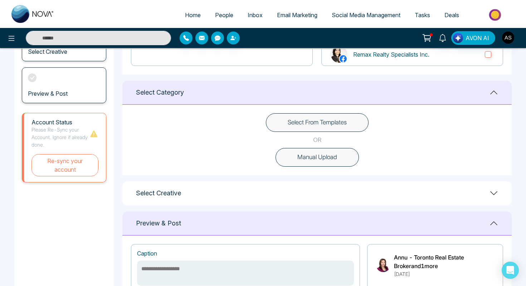
scroll to position [155, 0]
click at [311, 123] on button "Select From Templates" at bounding box center [317, 122] width 103 height 19
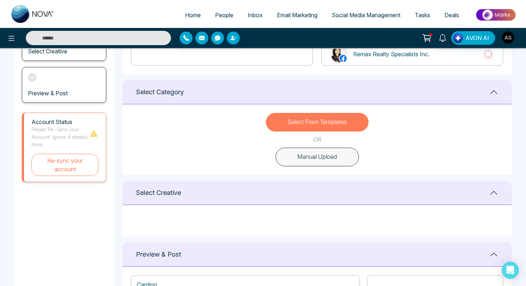
click at [311, 123] on button "Select From Templates" at bounding box center [317, 122] width 103 height 19
click at [312, 118] on button "Select From Templates" at bounding box center [317, 122] width 103 height 19
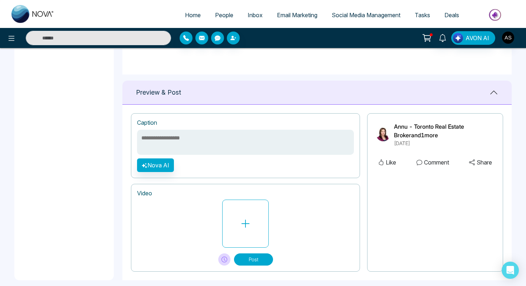
scroll to position [324, 0]
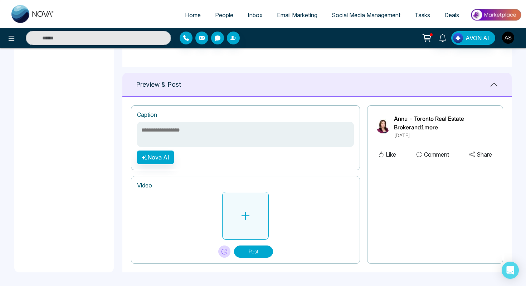
click at [246, 214] on icon at bounding box center [245, 215] width 11 height 11
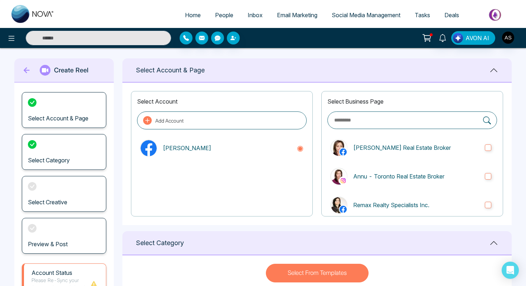
scroll to position [0, 0]
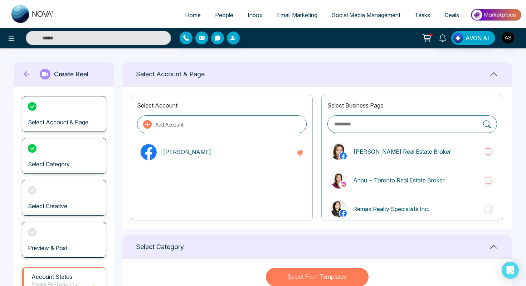
click at [34, 164] on h3 "Select Category" at bounding box center [49, 164] width 42 height 7
click at [40, 165] on h3 "Select Category" at bounding box center [49, 164] width 42 height 7
click at [64, 159] on div "Select Category" at bounding box center [64, 156] width 84 height 36
click at [41, 202] on div "Select Creative" at bounding box center [64, 198] width 84 height 36
click at [32, 193] on icon at bounding box center [32, 190] width 9 height 9
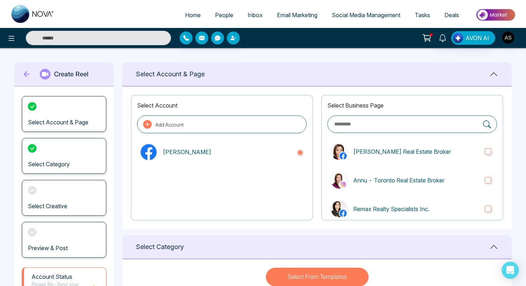
click at [29, 187] on icon at bounding box center [32, 190] width 9 height 9
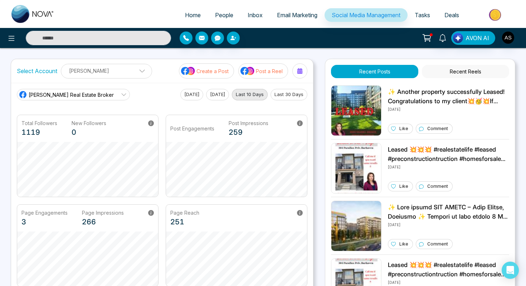
click at [203, 70] on p "Create a Post" at bounding box center [213, 71] width 32 height 8
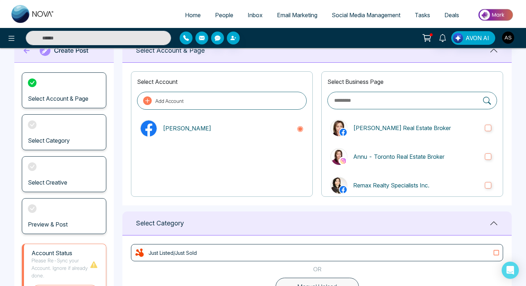
scroll to position [49, 0]
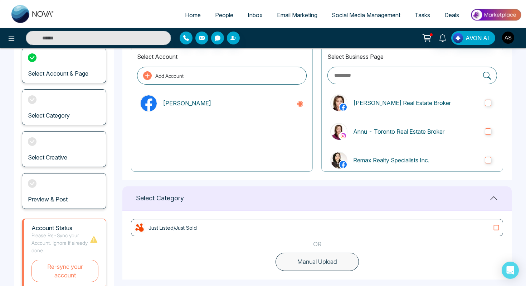
click at [491, 225] on div "Just Listed/Just Sold" at bounding box center [317, 227] width 366 height 11
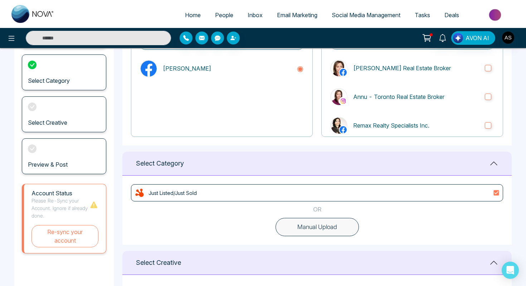
scroll to position [84, 0]
click at [275, 195] on div "Just Listed/Just Sold" at bounding box center [317, 191] width 366 height 11
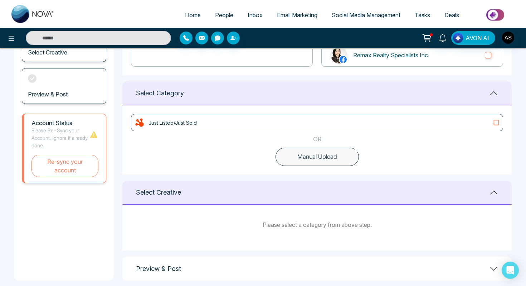
scroll to position [162, 0]
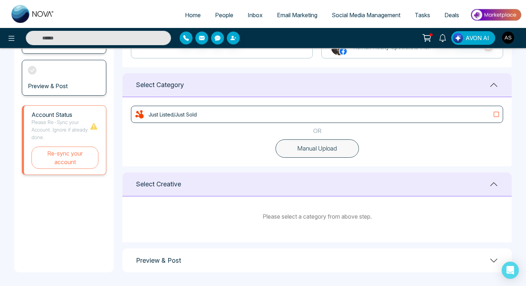
click at [496, 115] on icon at bounding box center [496, 114] width 9 height 7
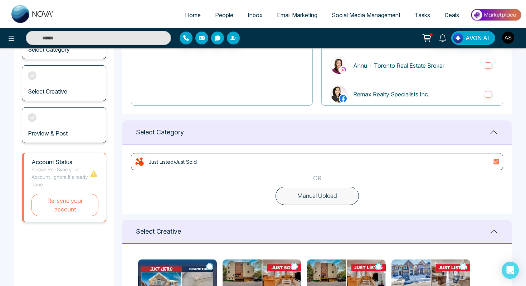
scroll to position [115, 0]
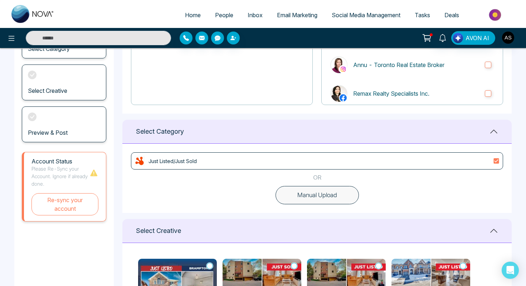
click at [321, 196] on button "Manual Upload" at bounding box center [317, 195] width 83 height 19
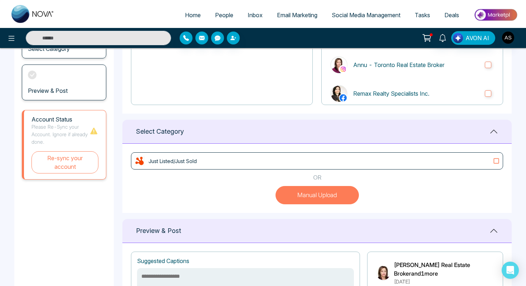
click at [259, 164] on div "Just Listed/Just Sold" at bounding box center [317, 160] width 366 height 11
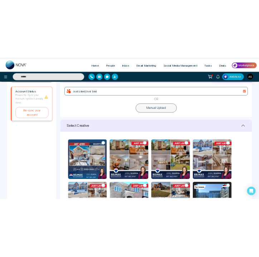
scroll to position [208, 0]
